Goal: Task Accomplishment & Management: Use online tool/utility

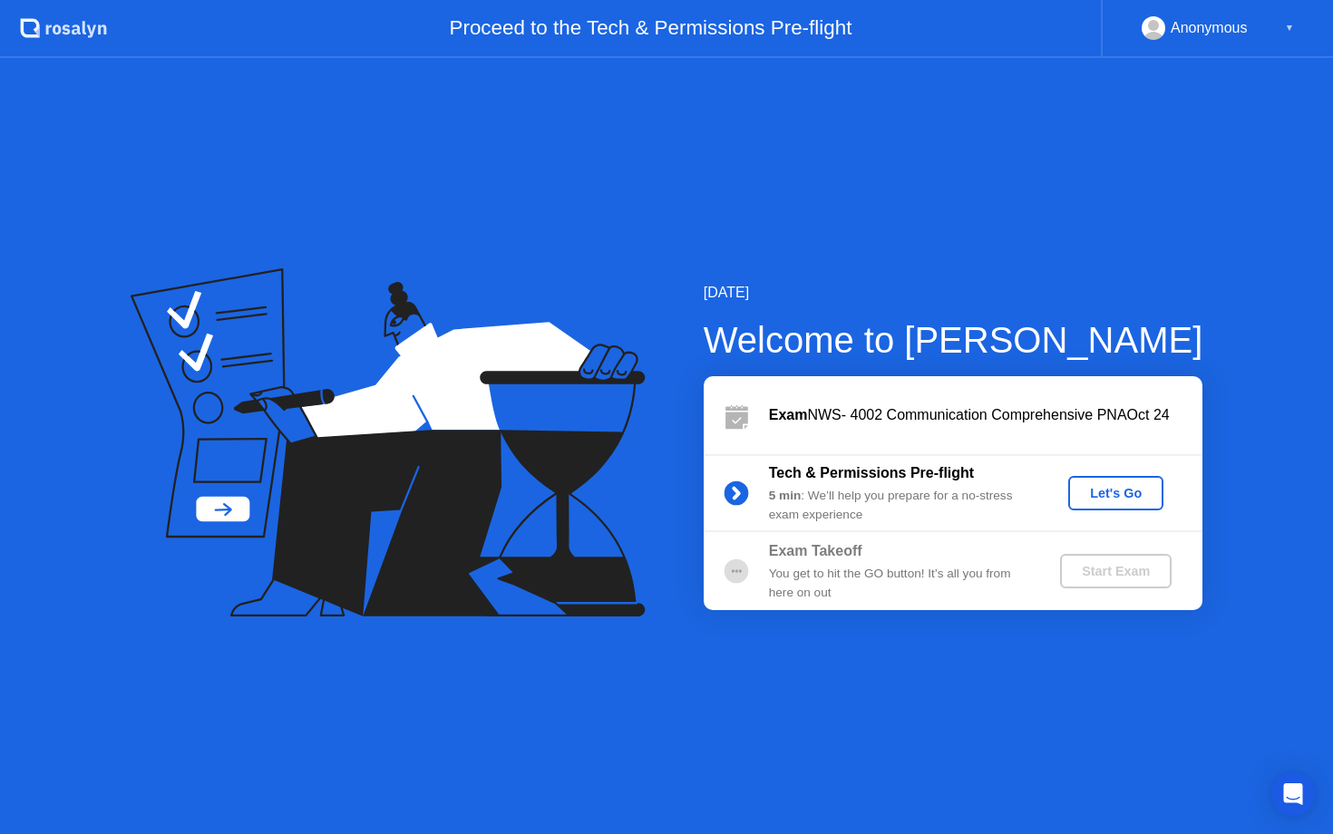
click at [1129, 497] on div "Let's Go" at bounding box center [1115, 493] width 81 height 15
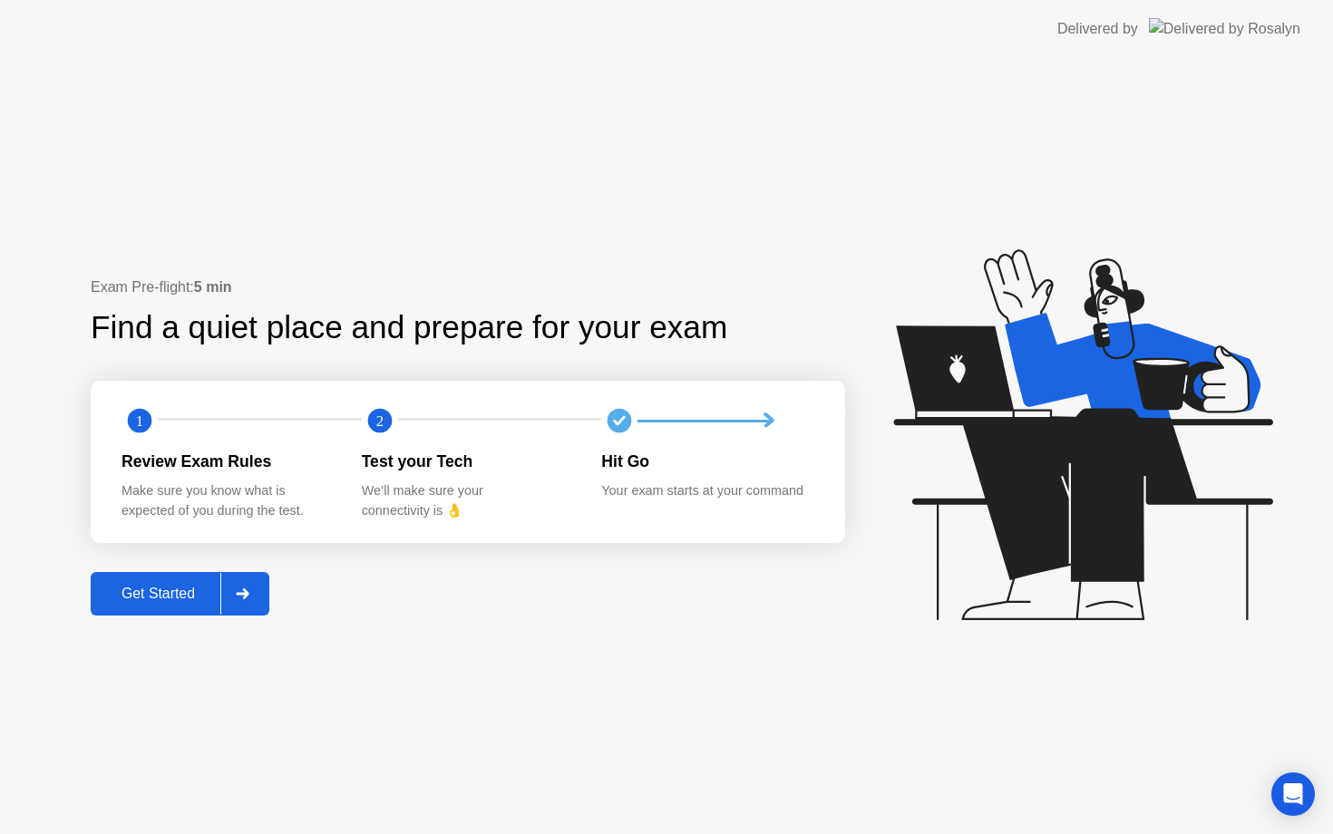
click at [170, 599] on div "Get Started" at bounding box center [158, 594] width 124 height 16
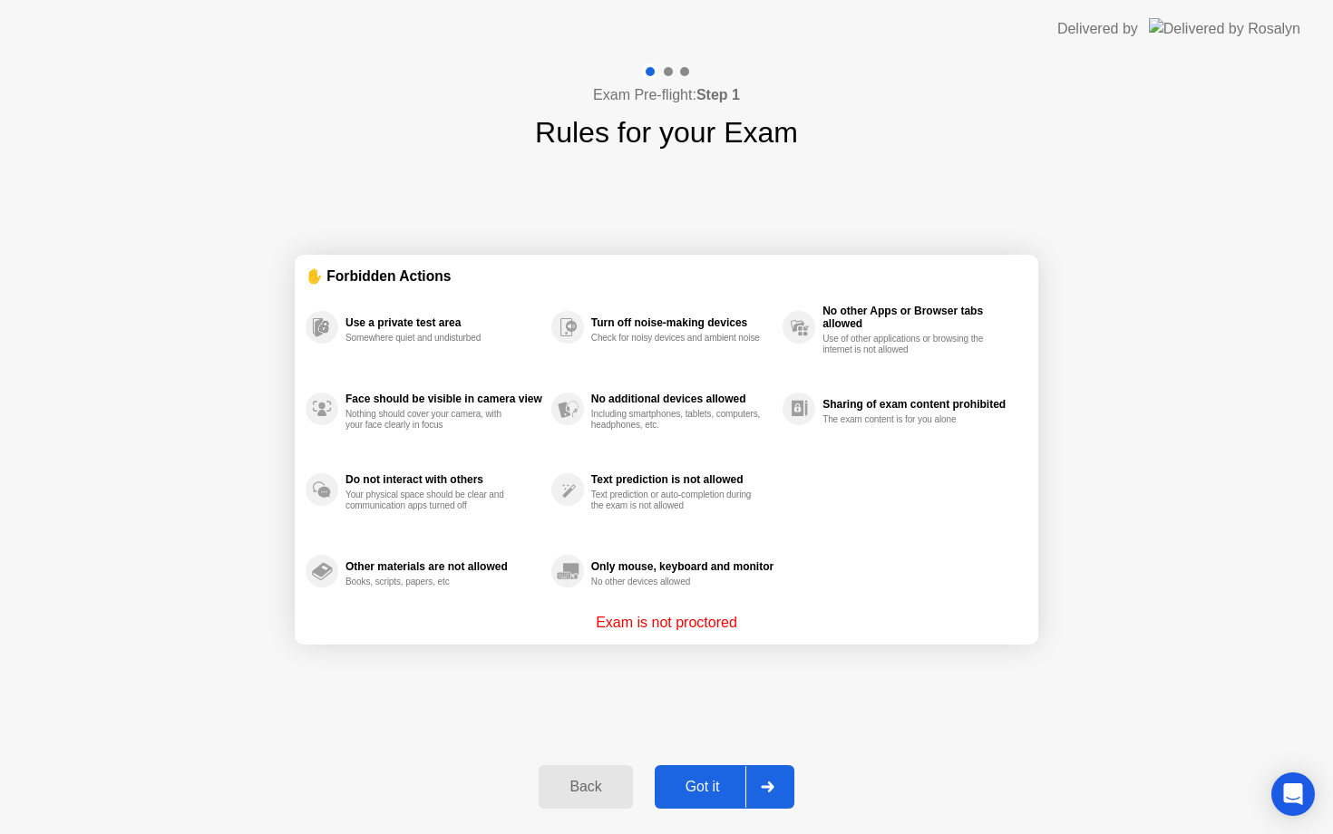
click at [705, 789] on div "Got it" at bounding box center [702, 787] width 85 height 16
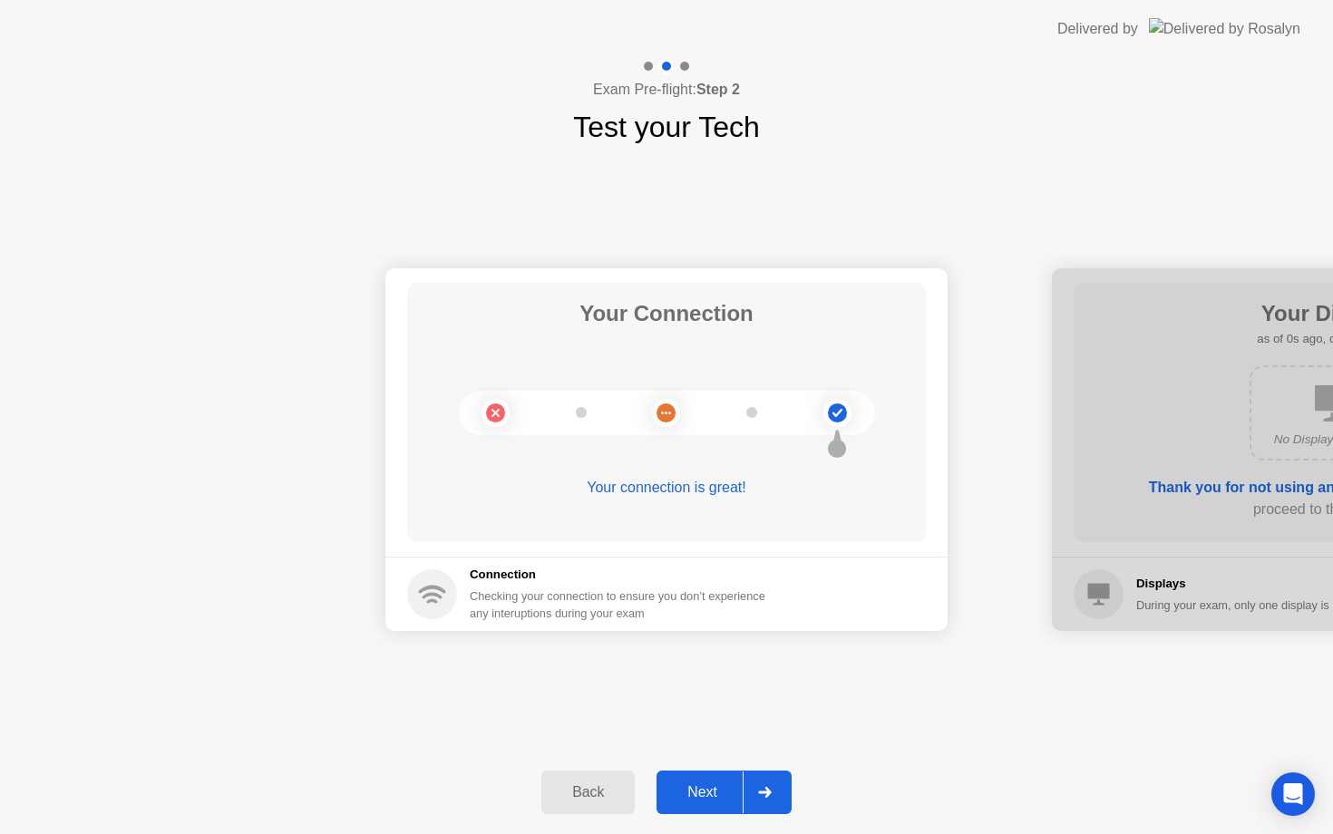
click at [705, 789] on div "Next" at bounding box center [702, 792] width 81 height 16
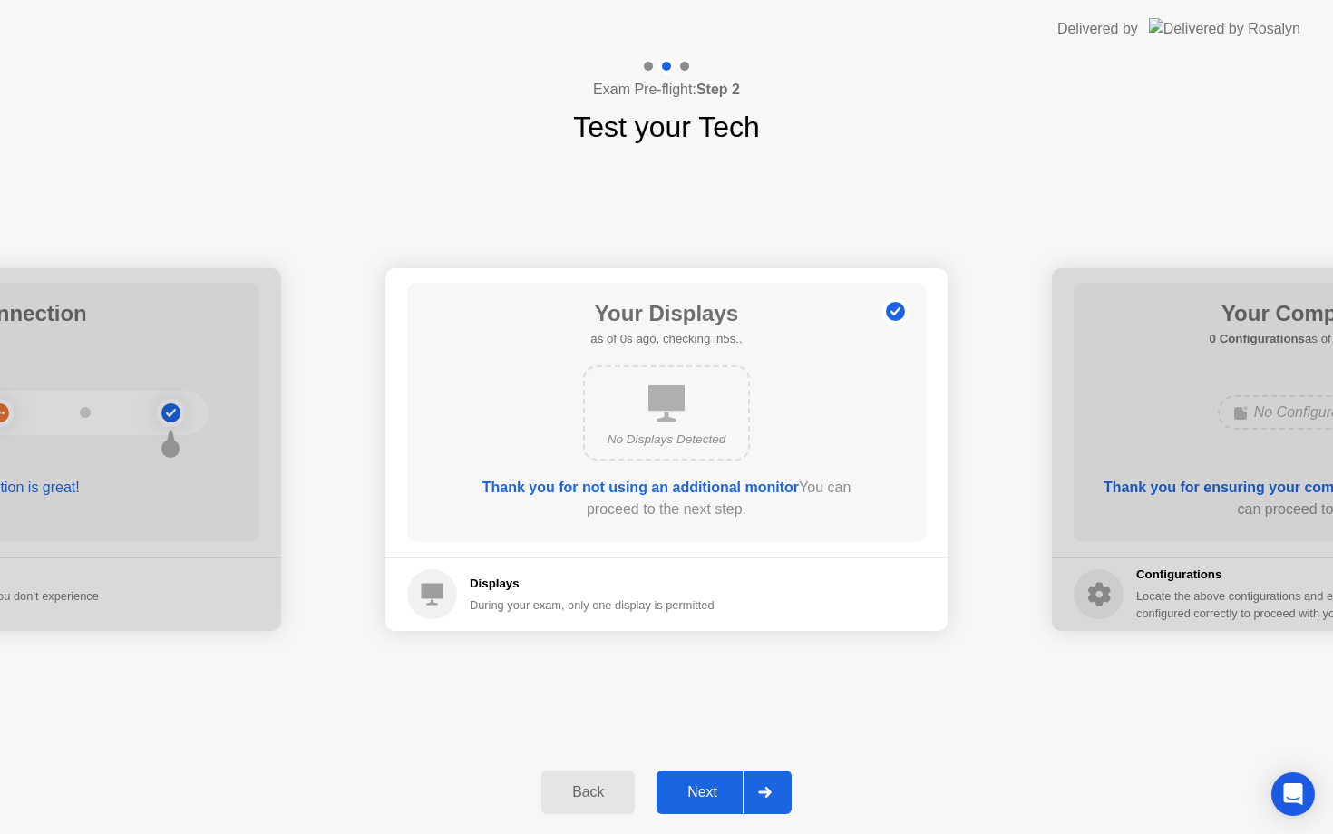
click at [705, 789] on div "Next" at bounding box center [702, 792] width 81 height 16
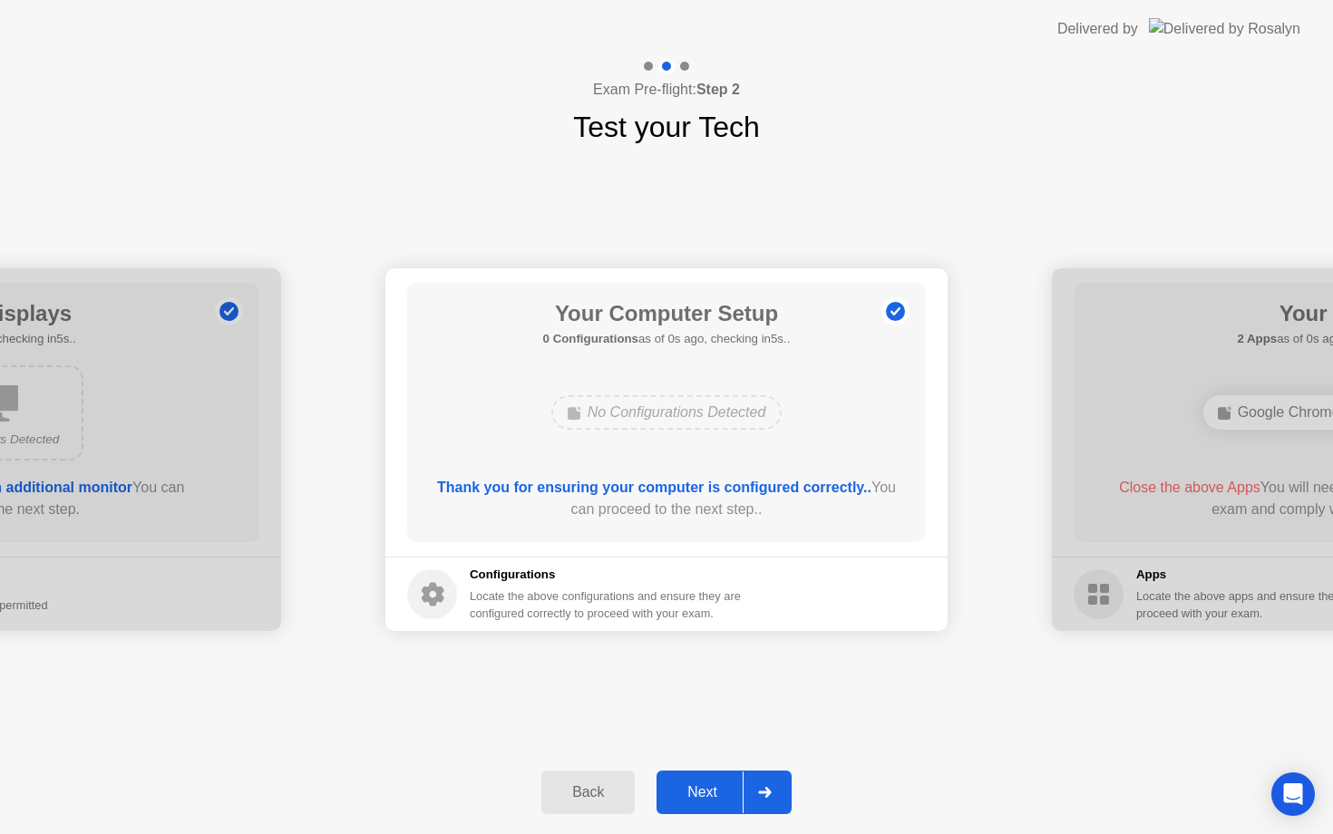
click at [705, 789] on div "Next" at bounding box center [702, 792] width 81 height 16
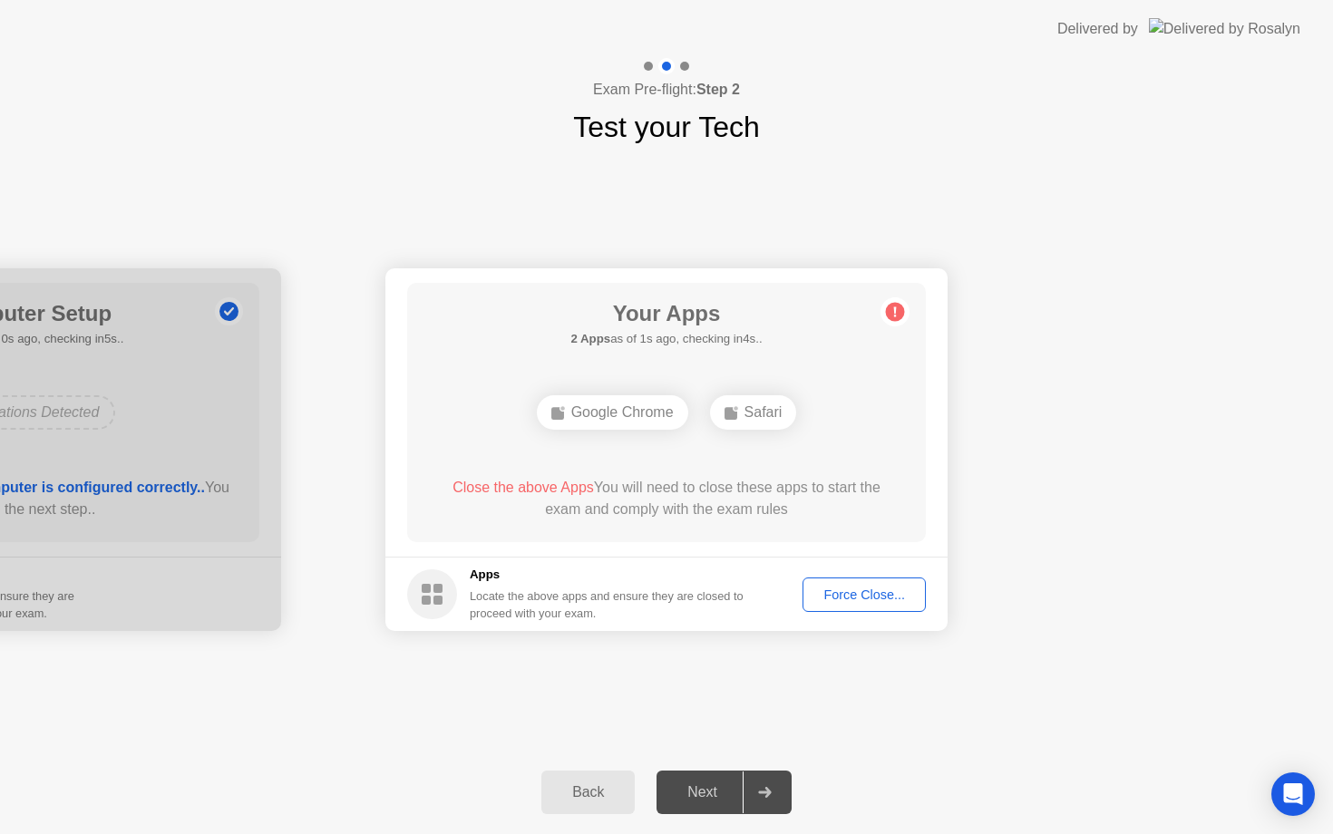
click at [846, 591] on div "Force Close..." at bounding box center [864, 595] width 111 height 15
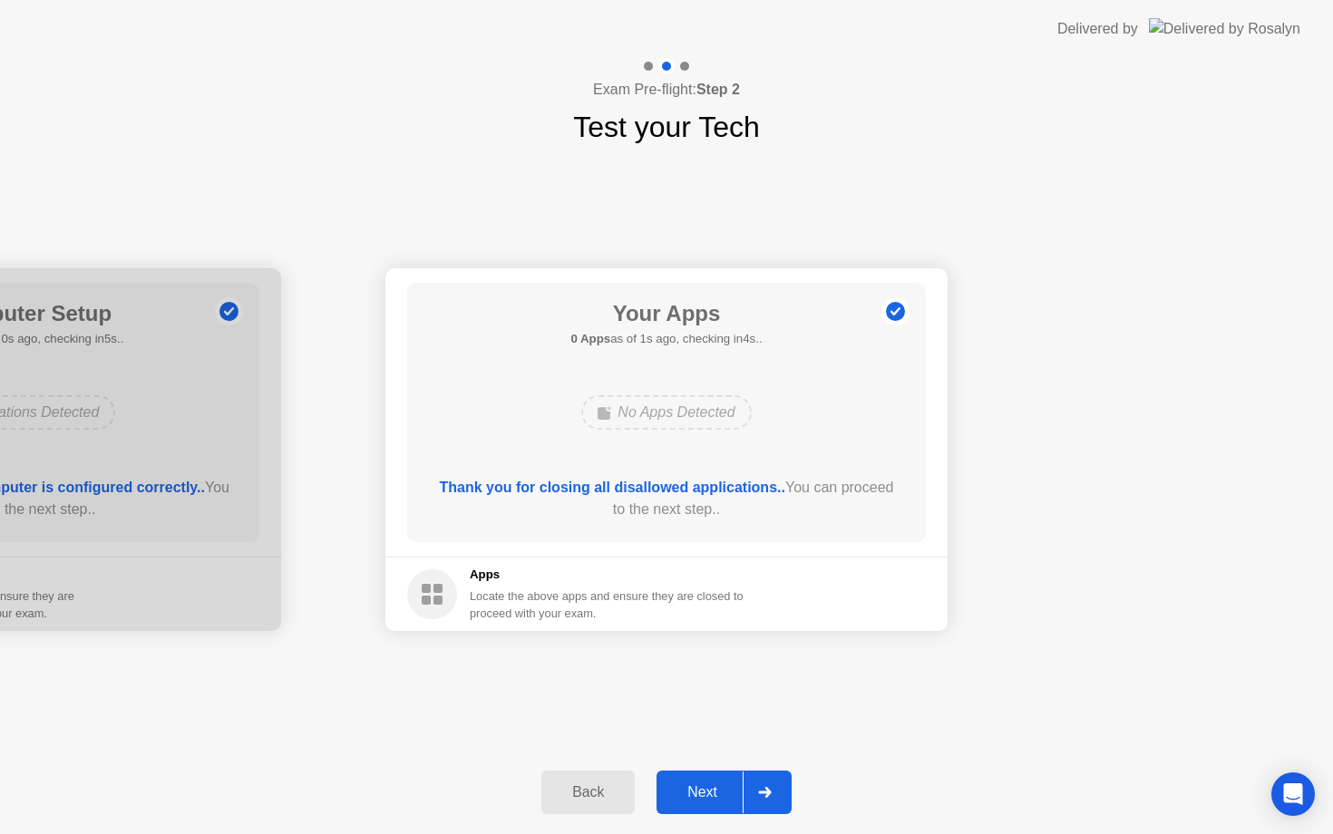
click at [717, 790] on div "Next" at bounding box center [702, 792] width 81 height 16
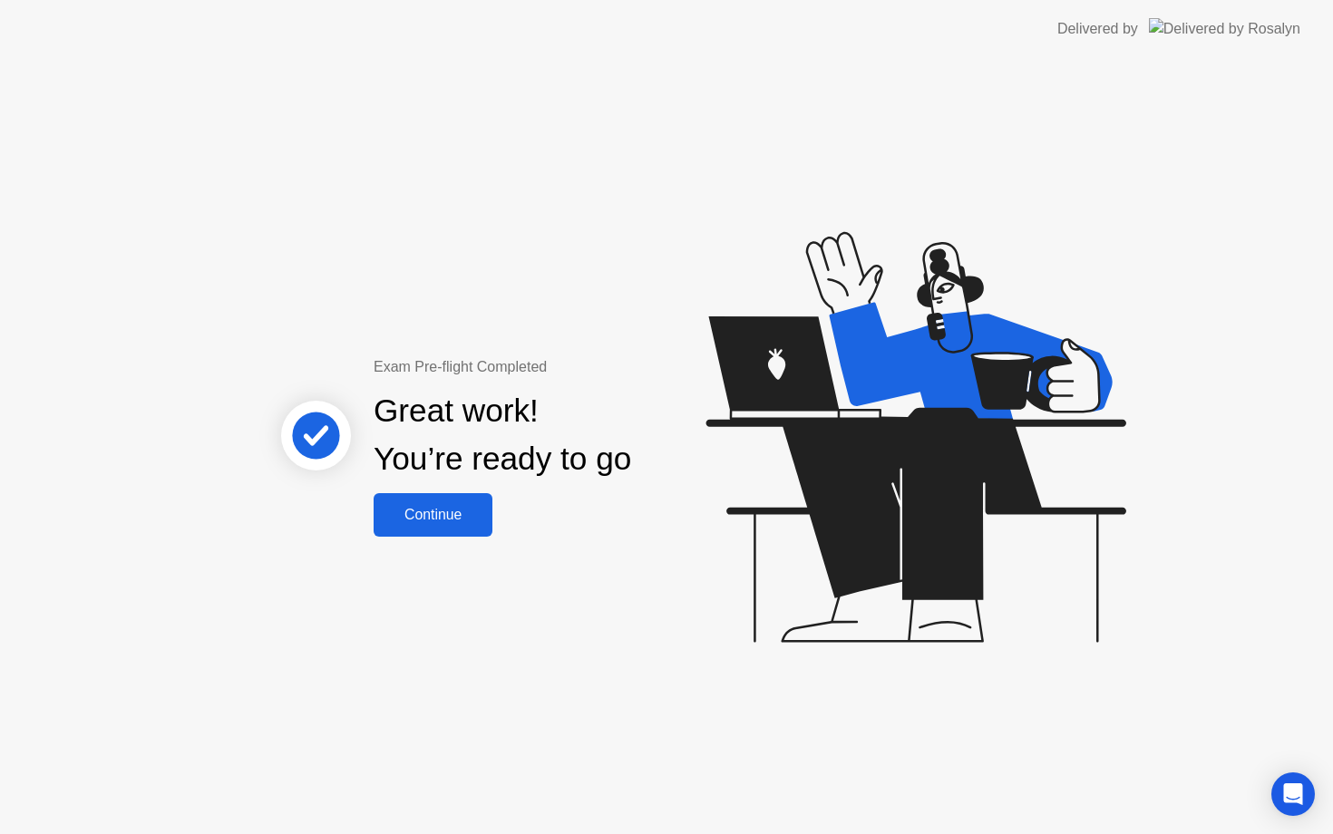
click at [443, 514] on div "Continue" at bounding box center [433, 515] width 108 height 16
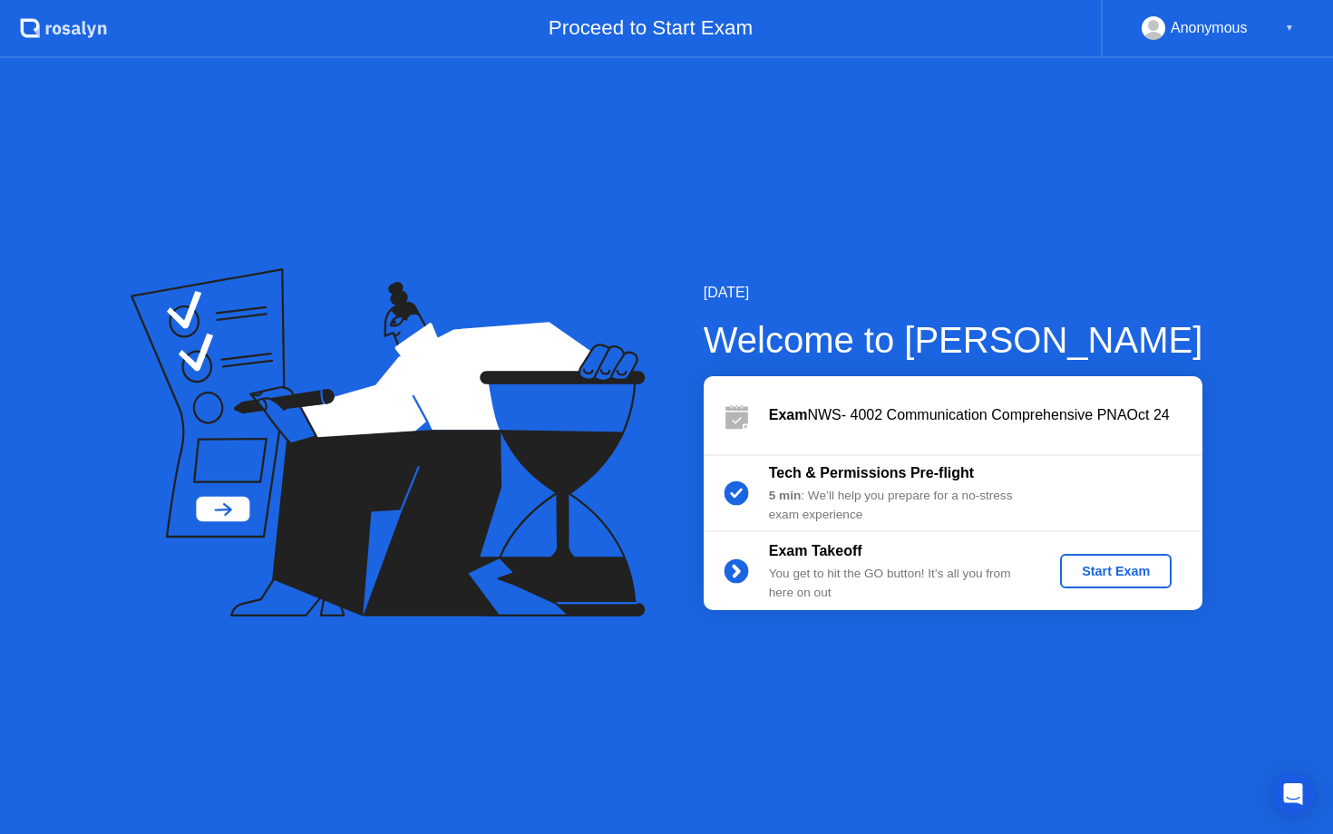
click at [1098, 574] on div "Start Exam" at bounding box center [1115, 571] width 97 height 15
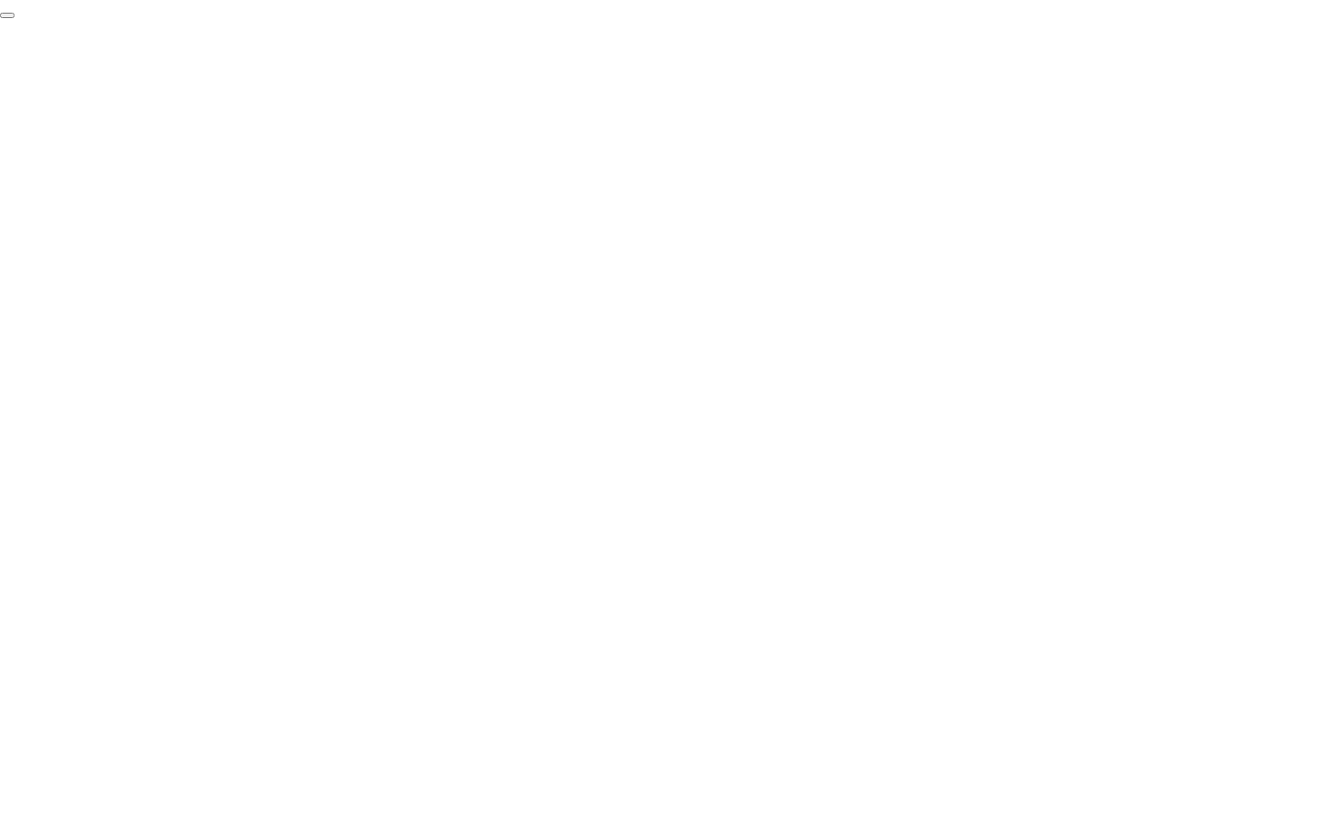
click div "End Proctoring Session"
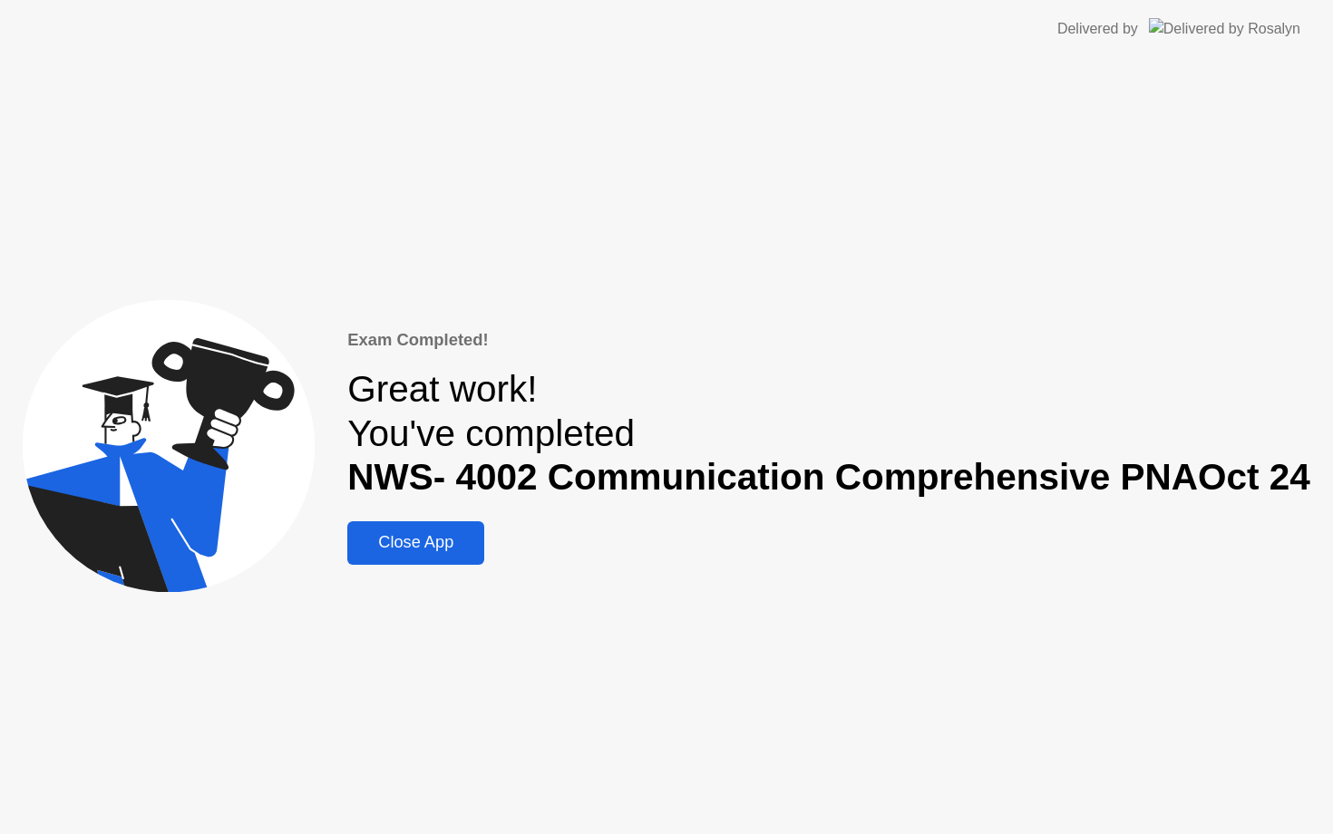
click at [1130, 783] on div "Exam Completed! Great work! You've completed NWS- 4002 Communication Comprehens…" at bounding box center [666, 446] width 1333 height 776
